Goal: Find specific page/section: Find specific page/section

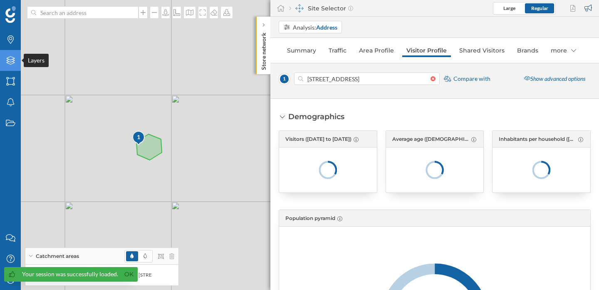
click at [10, 64] on icon at bounding box center [10, 60] width 8 height 8
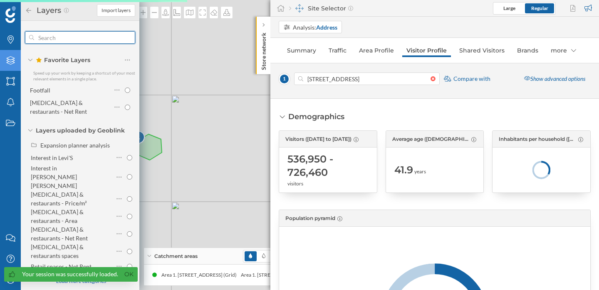
click at [68, 38] on input "text" at bounding box center [80, 37] width 92 height 17
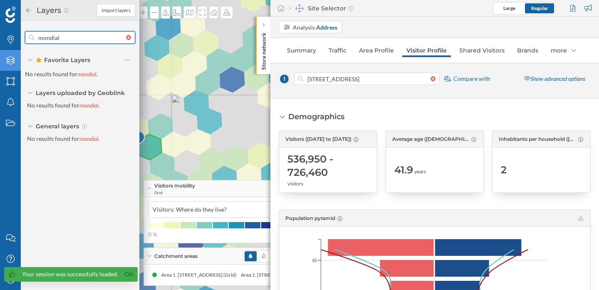
type input "mondial"
click at [170, 79] on div "1 © Mapbox © OpenStreetMap Improve this map" at bounding box center [299, 145] width 599 height 290
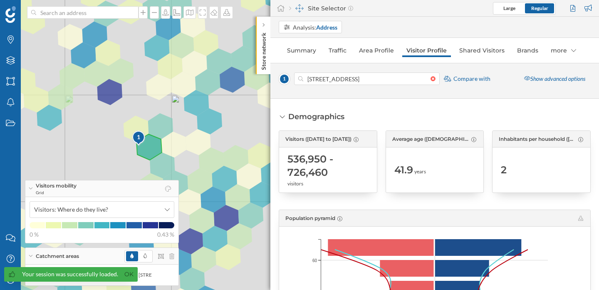
click at [10, 284] on span "Your session was successfully loaded. Ok" at bounding box center [69, 278] width 138 height 23
click at [128, 275] on link "Ok" at bounding box center [128, 274] width 13 height 10
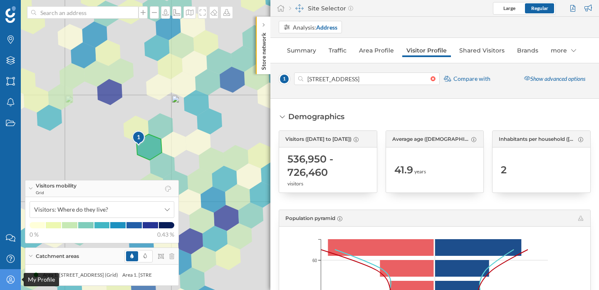
click at [11, 280] on icon "My Profile" at bounding box center [10, 279] width 10 height 8
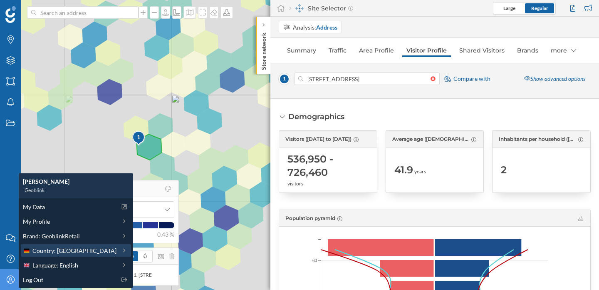
click at [88, 255] on div "Country: [GEOGRAPHIC_DATA]" at bounding box center [76, 250] width 110 height 12
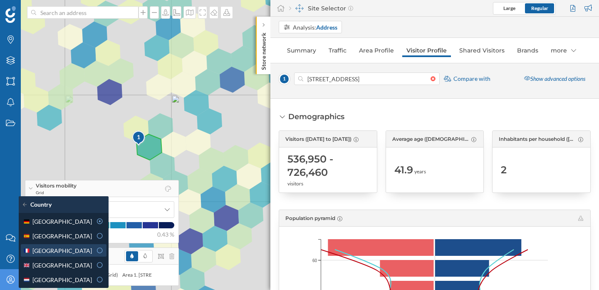
click at [96, 253] on div at bounding box center [99, 250] width 7 height 9
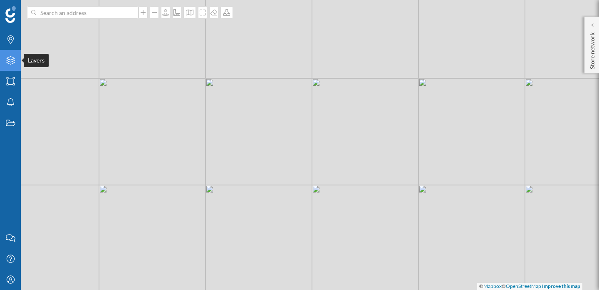
click at [13, 64] on icon "Layers" at bounding box center [10, 60] width 10 height 8
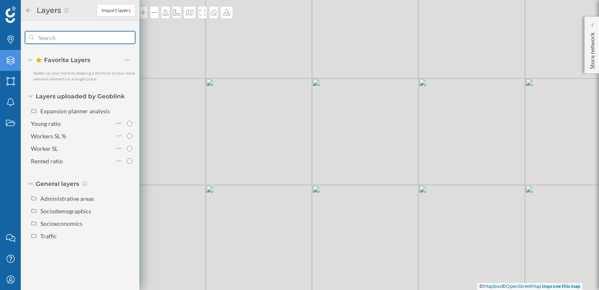
click at [82, 40] on input "text" at bounding box center [80, 37] width 92 height 17
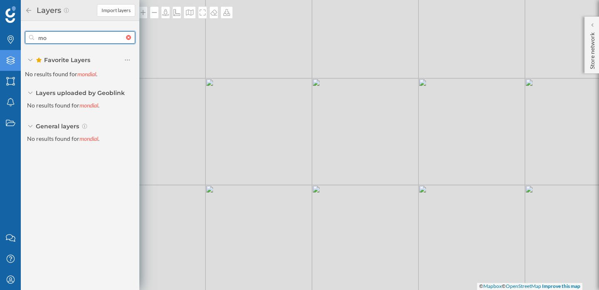
type input "m"
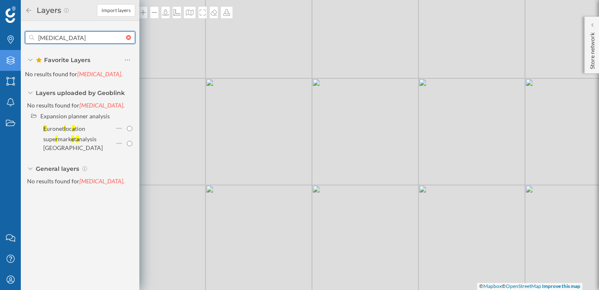
type input "relay"
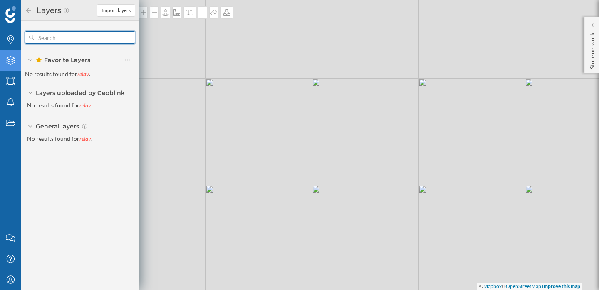
click at [130, 35] on div at bounding box center [130, 37] width 9 height 5
click at [126, 35] on input "text" at bounding box center [80, 37] width 92 height 17
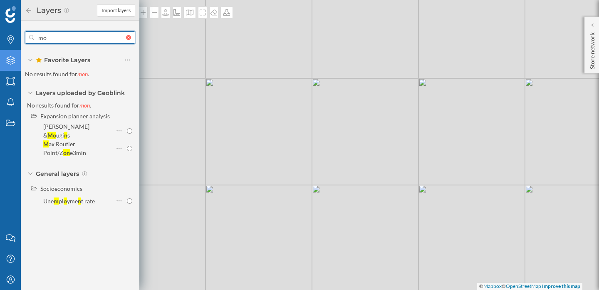
type input "m"
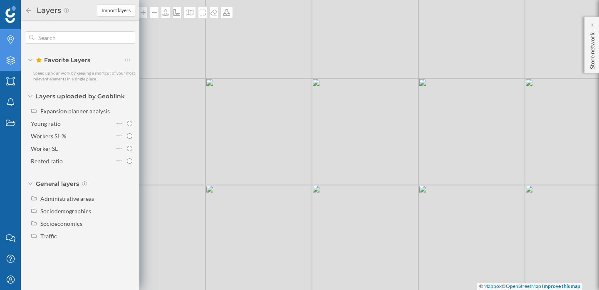
click at [10, 37] on icon at bounding box center [10, 39] width 6 height 8
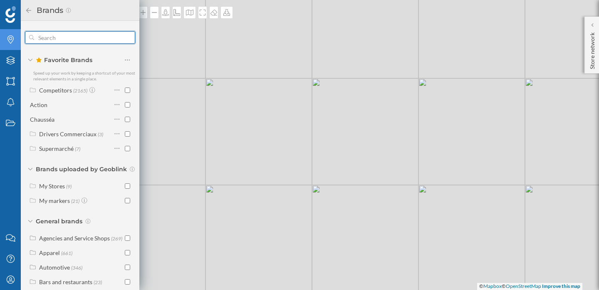
click at [39, 38] on input "text" at bounding box center [80, 37] width 92 height 17
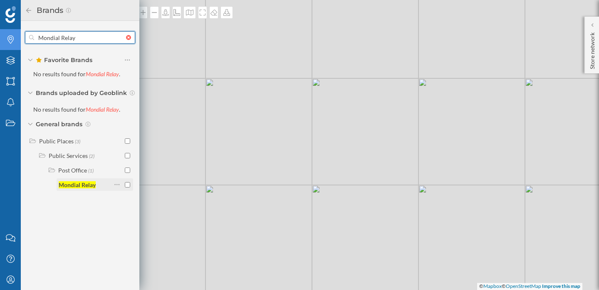
type input "Mondial Relay"
click at [126, 185] on input "checkbox" at bounding box center [127, 184] width 5 height 5
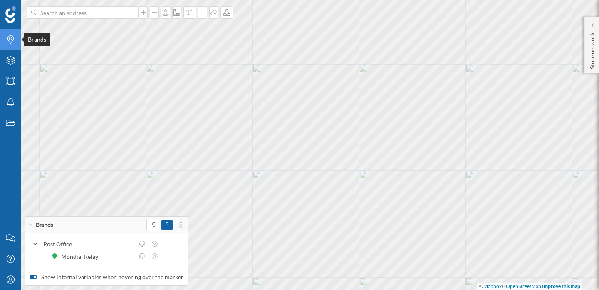
click at [12, 30] on div "Brands" at bounding box center [10, 39] width 21 height 21
click at [9, 41] on icon "Brands" at bounding box center [10, 39] width 10 height 8
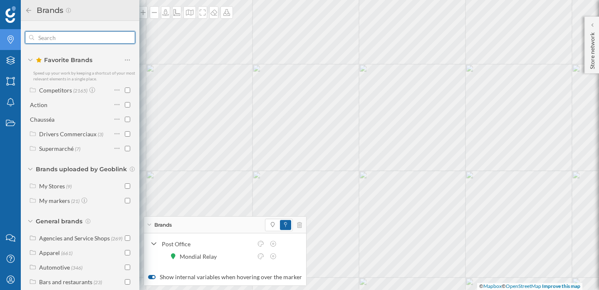
click at [42, 38] on input "text" at bounding box center [80, 37] width 92 height 17
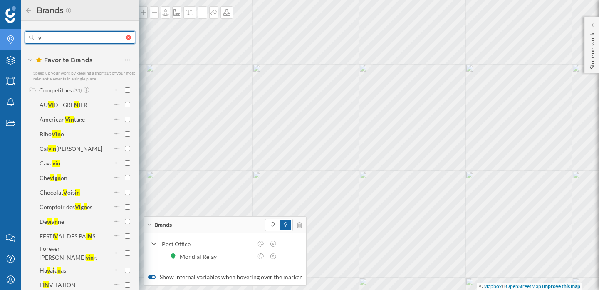
type input "v"
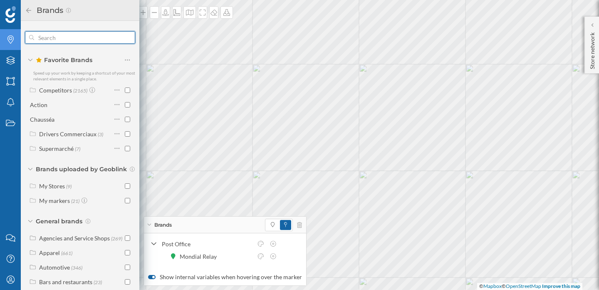
click at [74, 38] on input "text" at bounding box center [80, 37] width 92 height 17
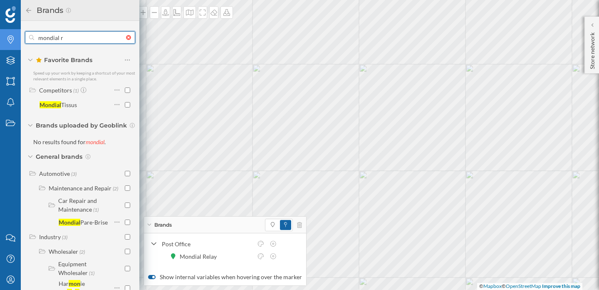
type input "mondial re"
checkbox input "true"
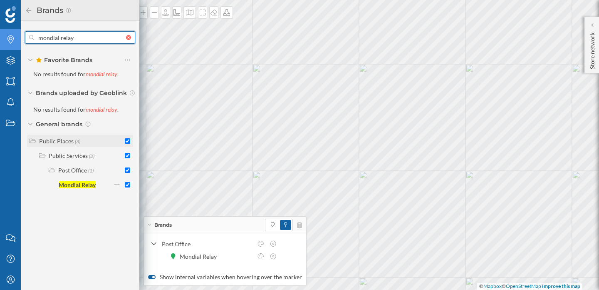
type input "mondial relay"
click at [128, 140] on input "checkbox" at bounding box center [127, 140] width 5 height 5
